Goal: Navigation & Orientation: Understand site structure

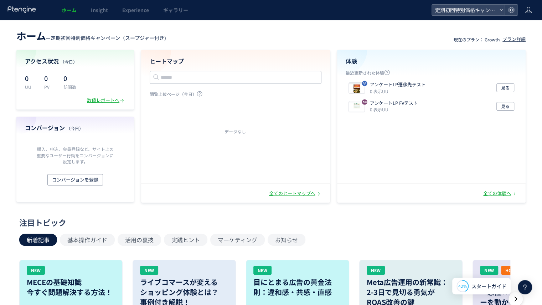
click at [78, 30] on div "ホーム — 定期初回特別価格キャンペーン（スープジャー付き)" at bounding box center [91, 36] width 150 height 14
click at [94, 14] on link "Insight" at bounding box center [99, 10] width 31 height 20
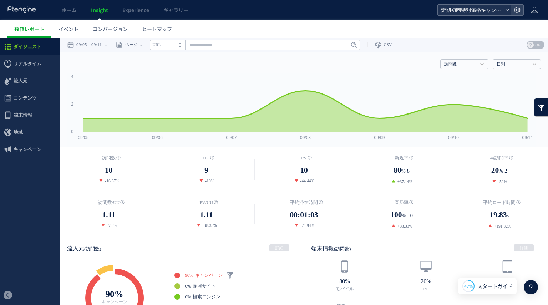
click at [468, 11] on span "定期初回特別価格キャンペーン（スープジャー付き)" at bounding box center [470, 10] width 63 height 11
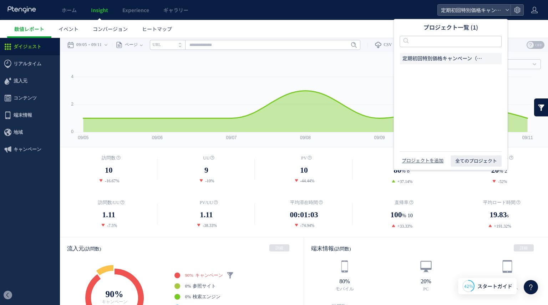
click at [379, 10] on div "ホーム Insight Experience ギャラリー" at bounding box center [218, 10] width 437 height 20
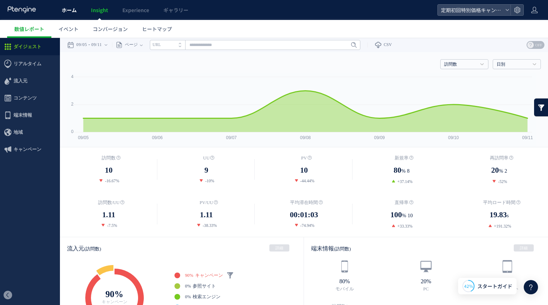
click at [70, 9] on span "ホーム" at bounding box center [69, 9] width 15 height 7
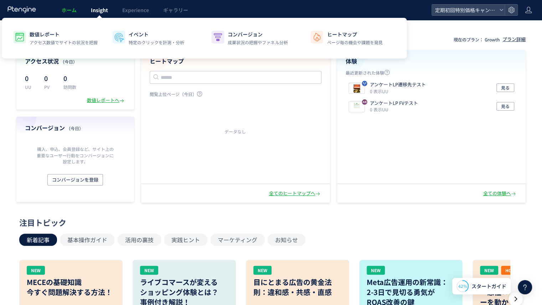
click at [101, 9] on span "Insight" at bounding box center [99, 9] width 17 height 7
